Goal: Navigation & Orientation: Find specific page/section

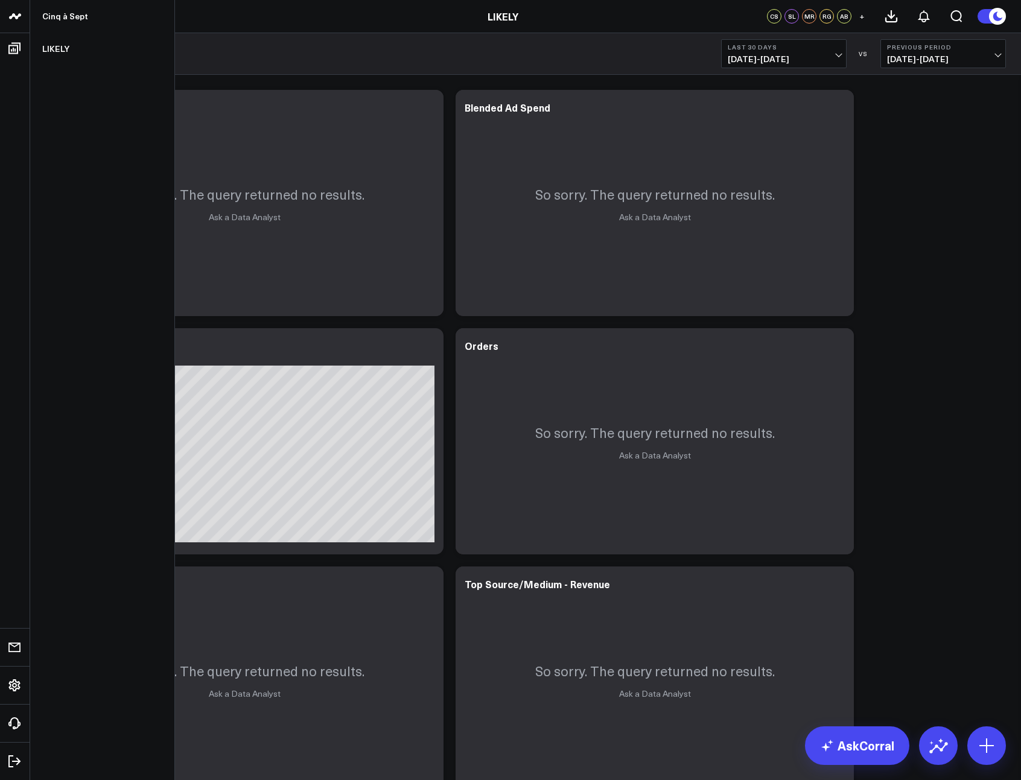
click at [19, 19] on icon at bounding box center [15, 16] width 14 height 14
click at [53, 19] on link "Cinq à Sept" at bounding box center [102, 16] width 144 height 33
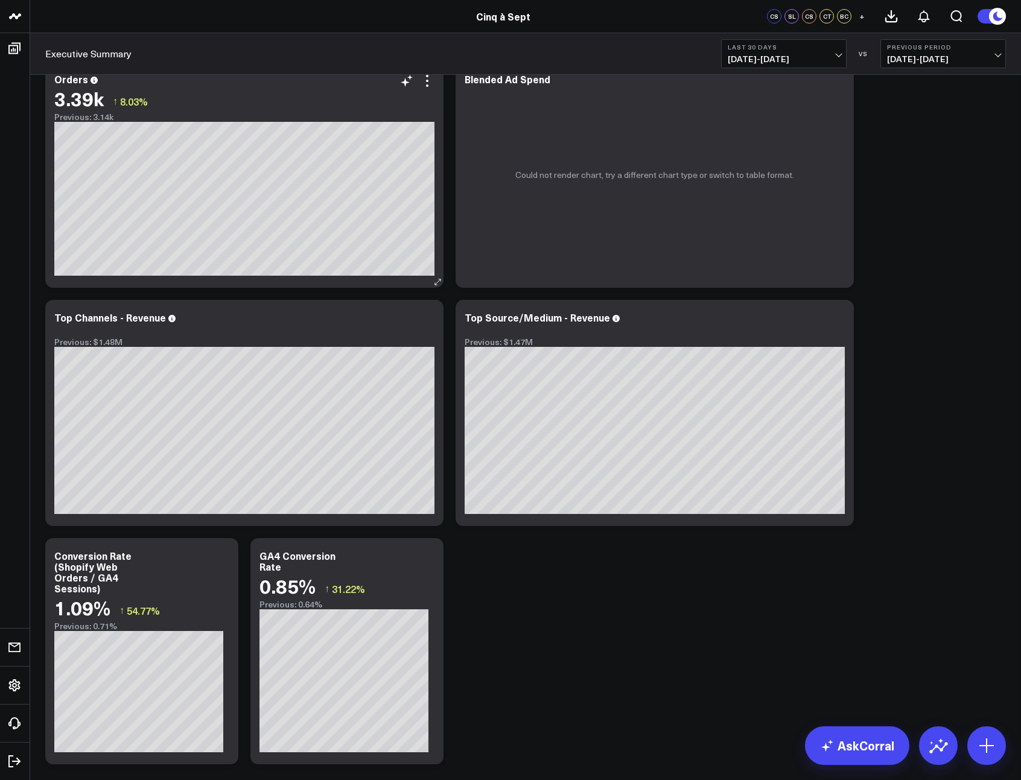
scroll to position [251, 0]
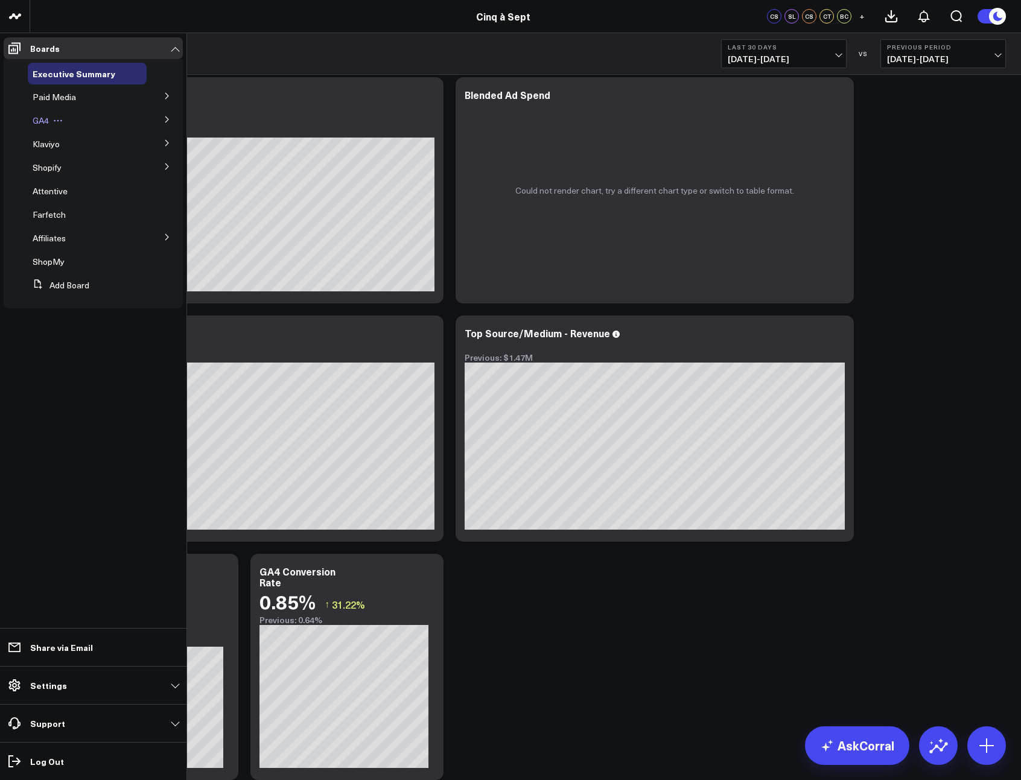
click at [47, 123] on span "GA4" at bounding box center [41, 120] width 16 height 11
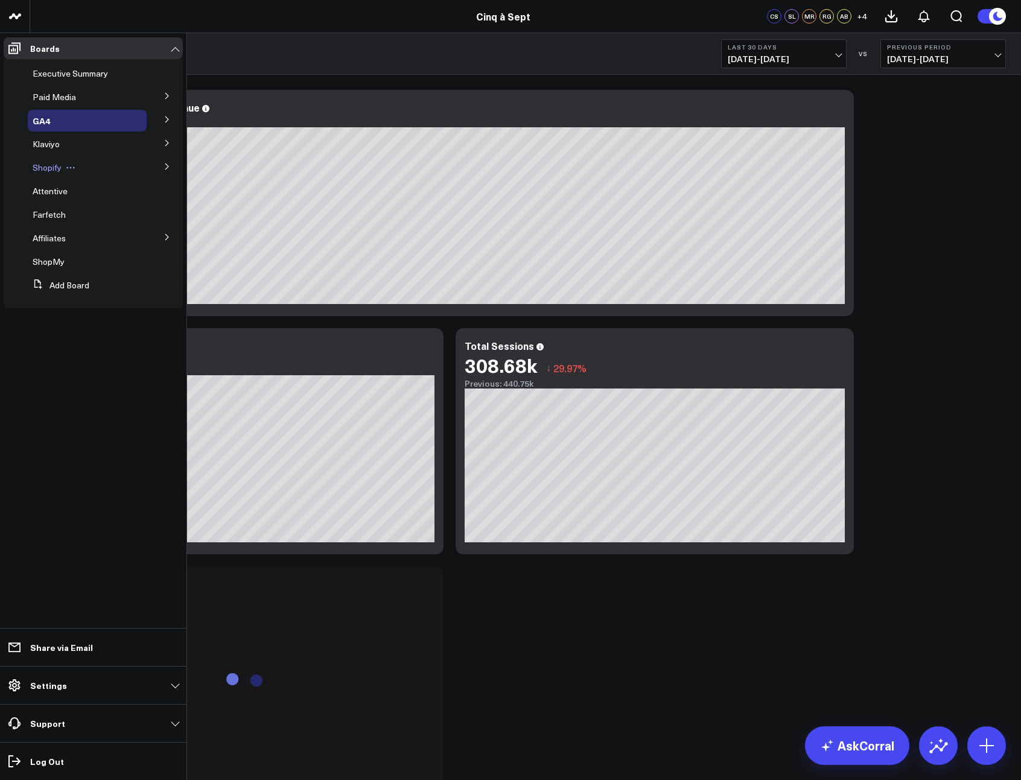
click at [45, 168] on span "Shopify" at bounding box center [47, 167] width 29 height 11
